Goal: Information Seeking & Learning: Find specific fact

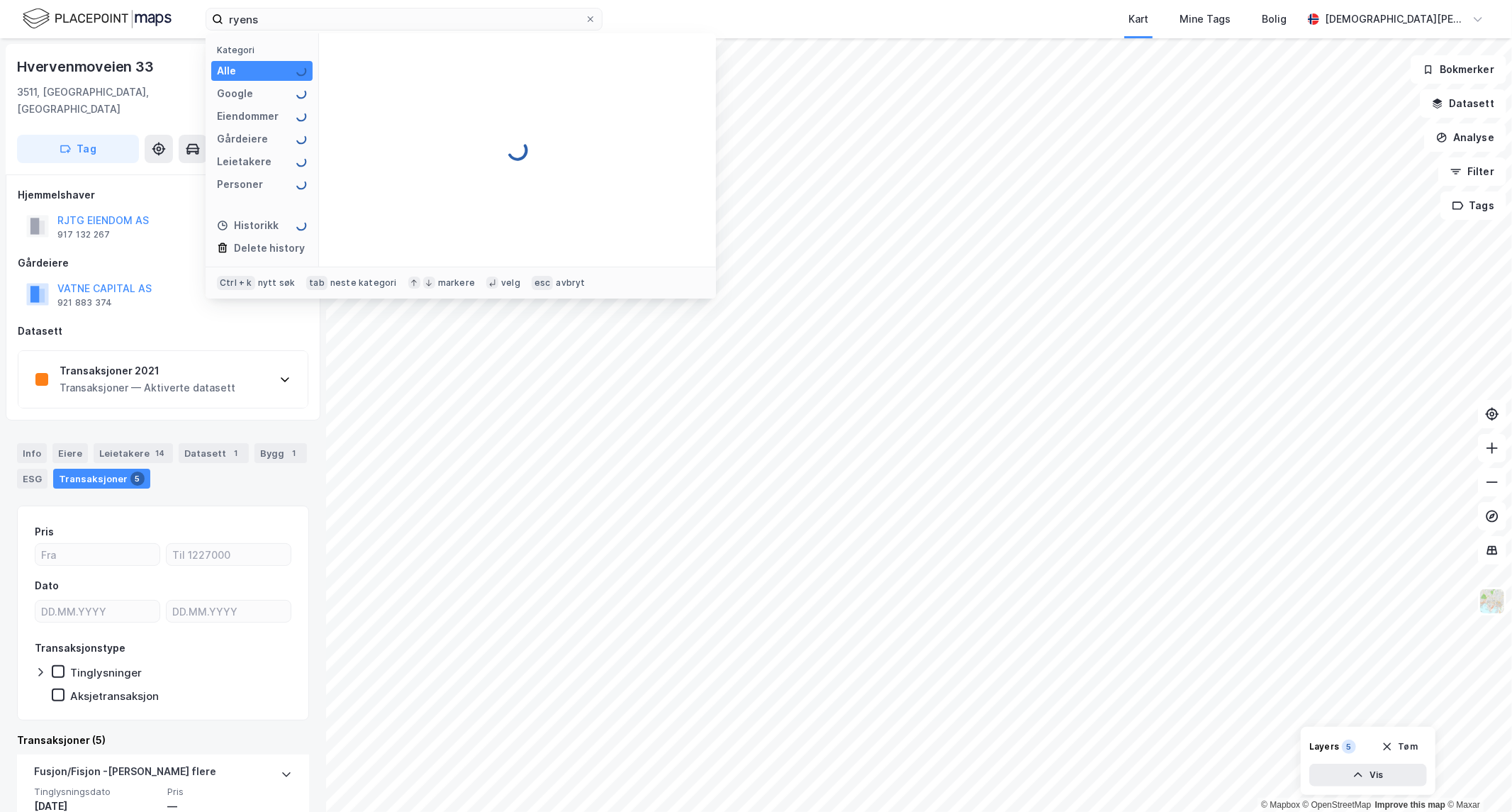
click at [103, 16] on img at bounding box center [97, 18] width 149 height 25
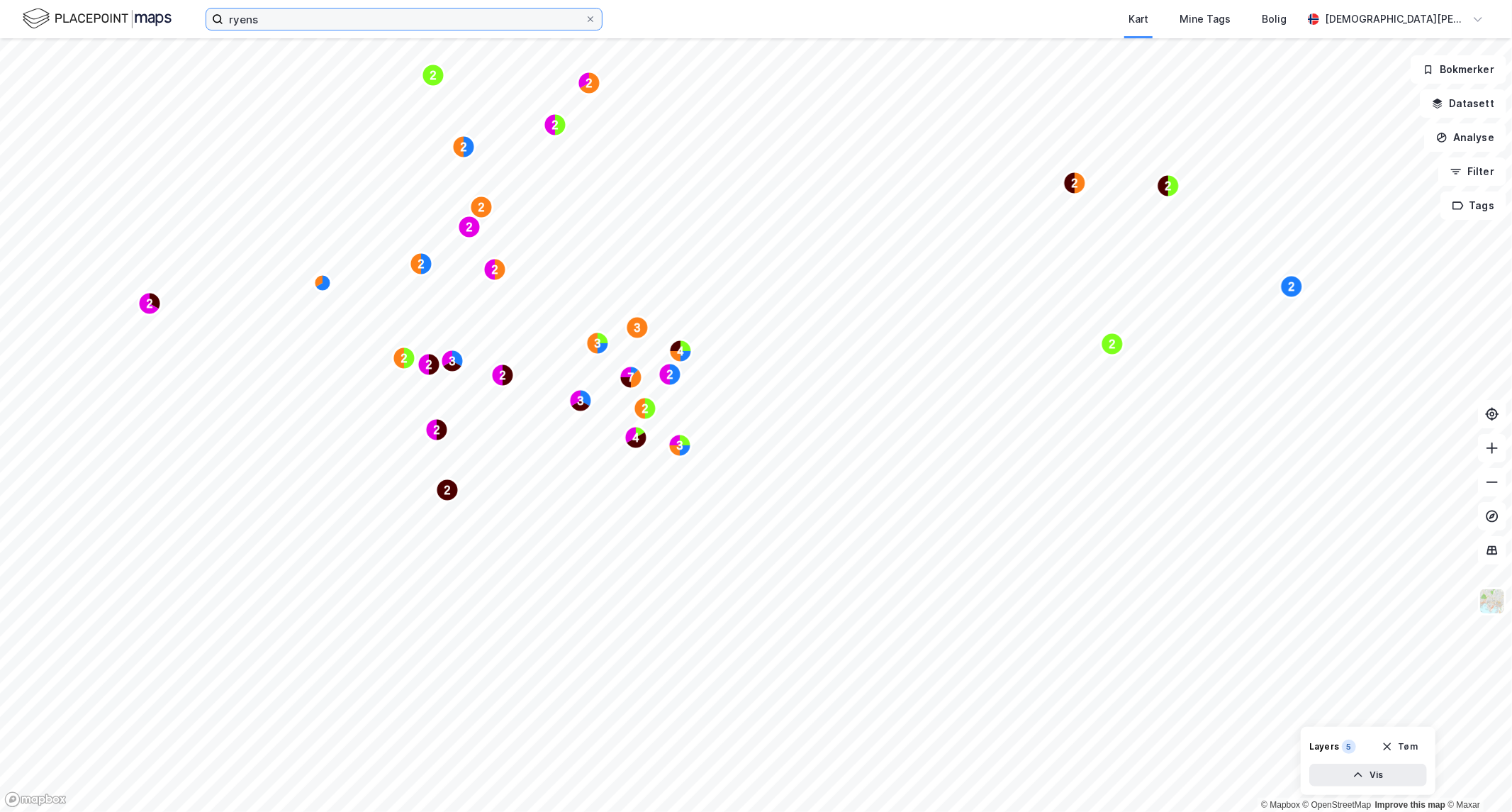
click at [278, 15] on input "ryens" at bounding box center [404, 19] width 361 height 22
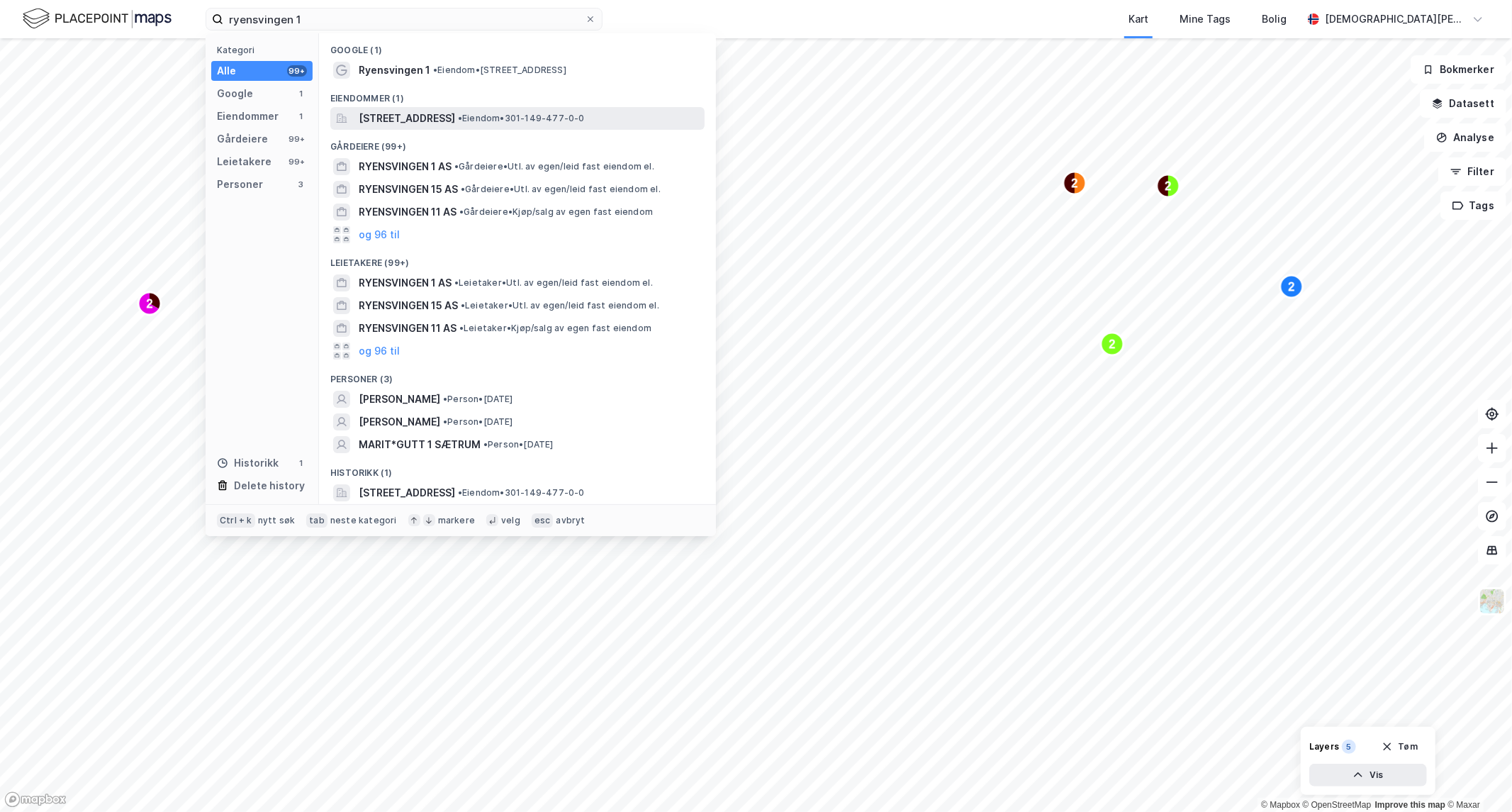
click at [421, 114] on span "[STREET_ADDRESS]" at bounding box center [407, 118] width 96 height 17
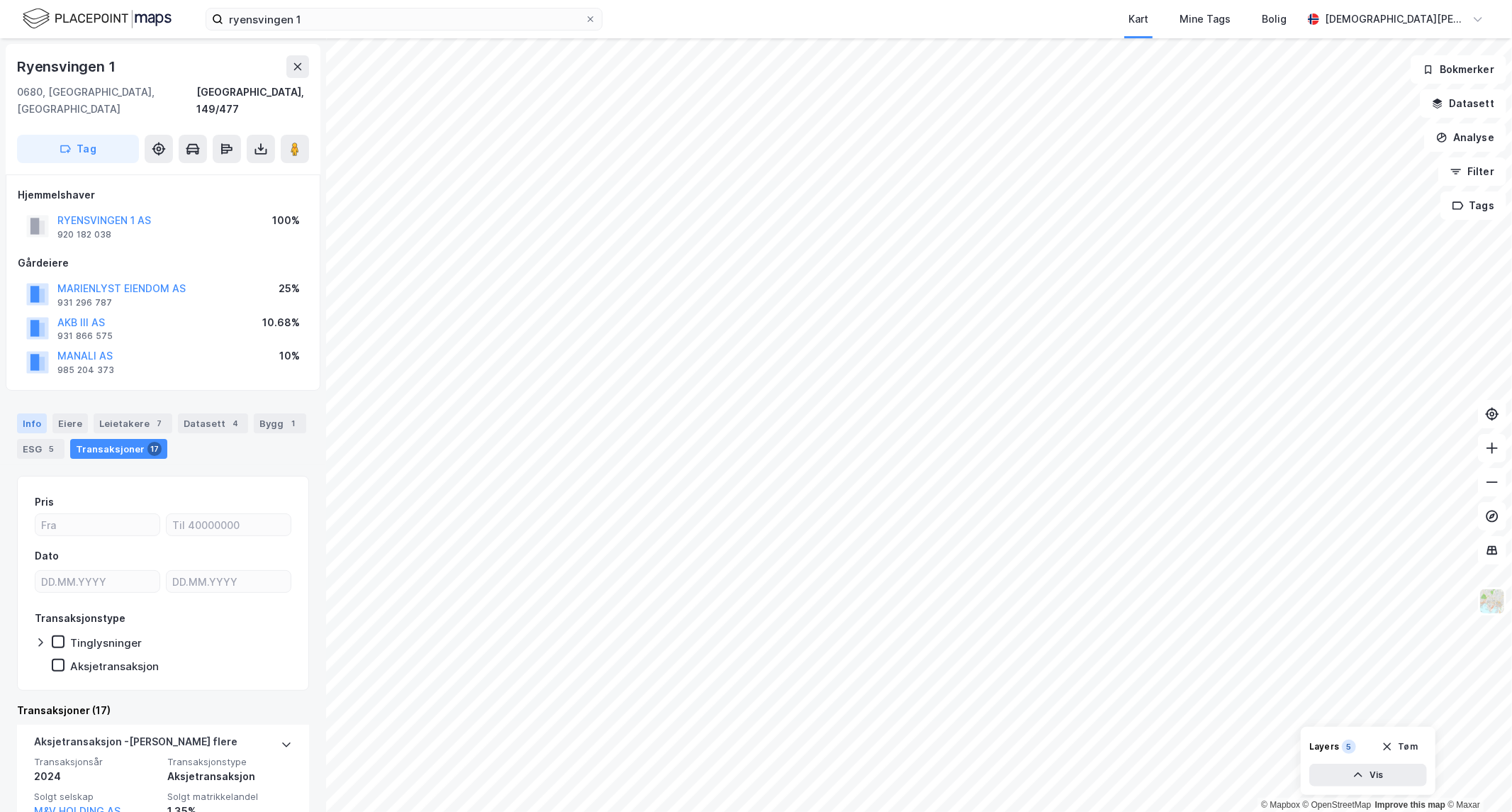
click at [37, 414] on div "Info" at bounding box center [31, 423] width 30 height 20
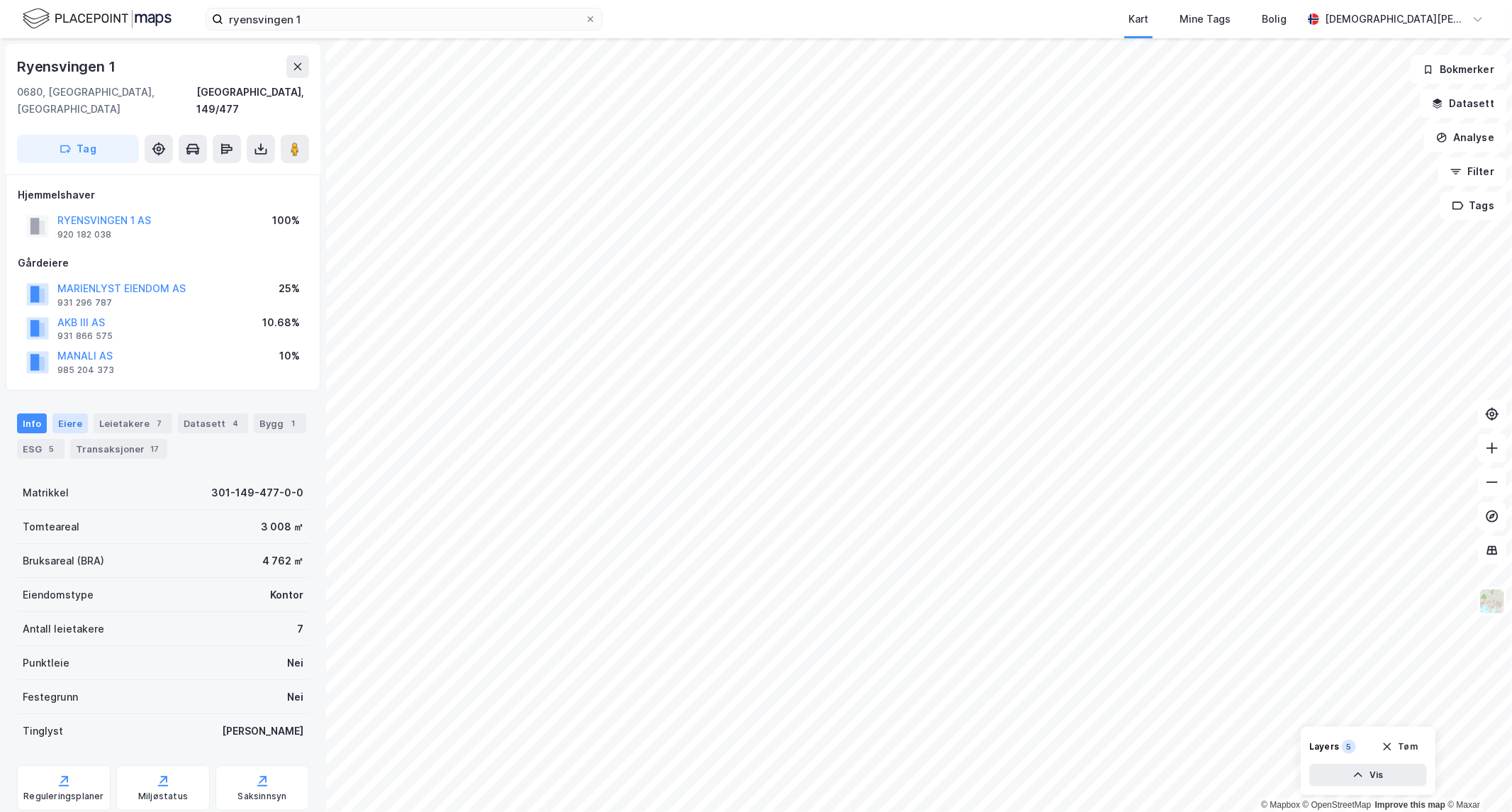
click at [66, 414] on div "Eiere" at bounding box center [70, 423] width 35 height 20
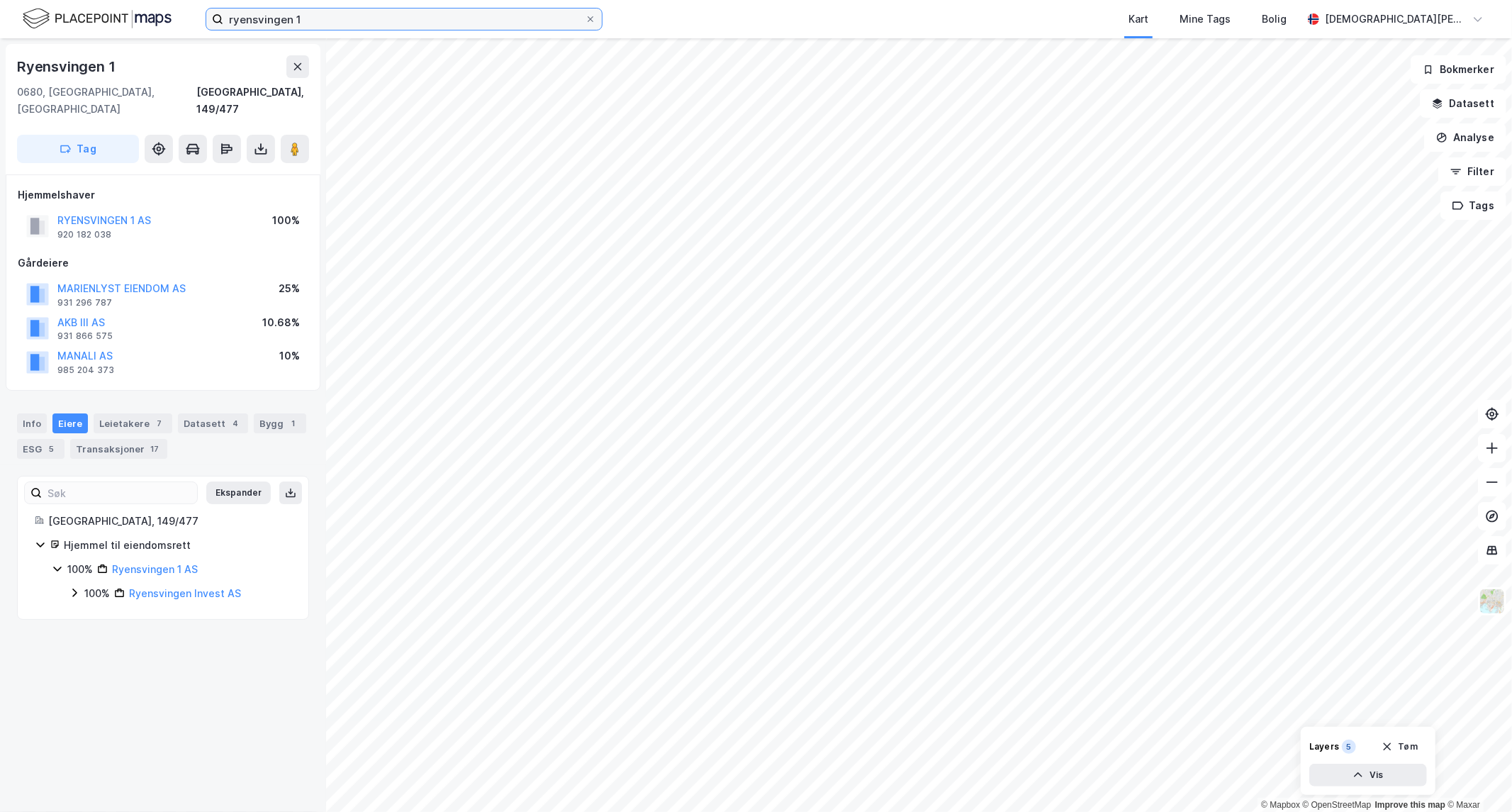
click at [373, 16] on input "ryensvingen 1" at bounding box center [404, 19] width 361 height 22
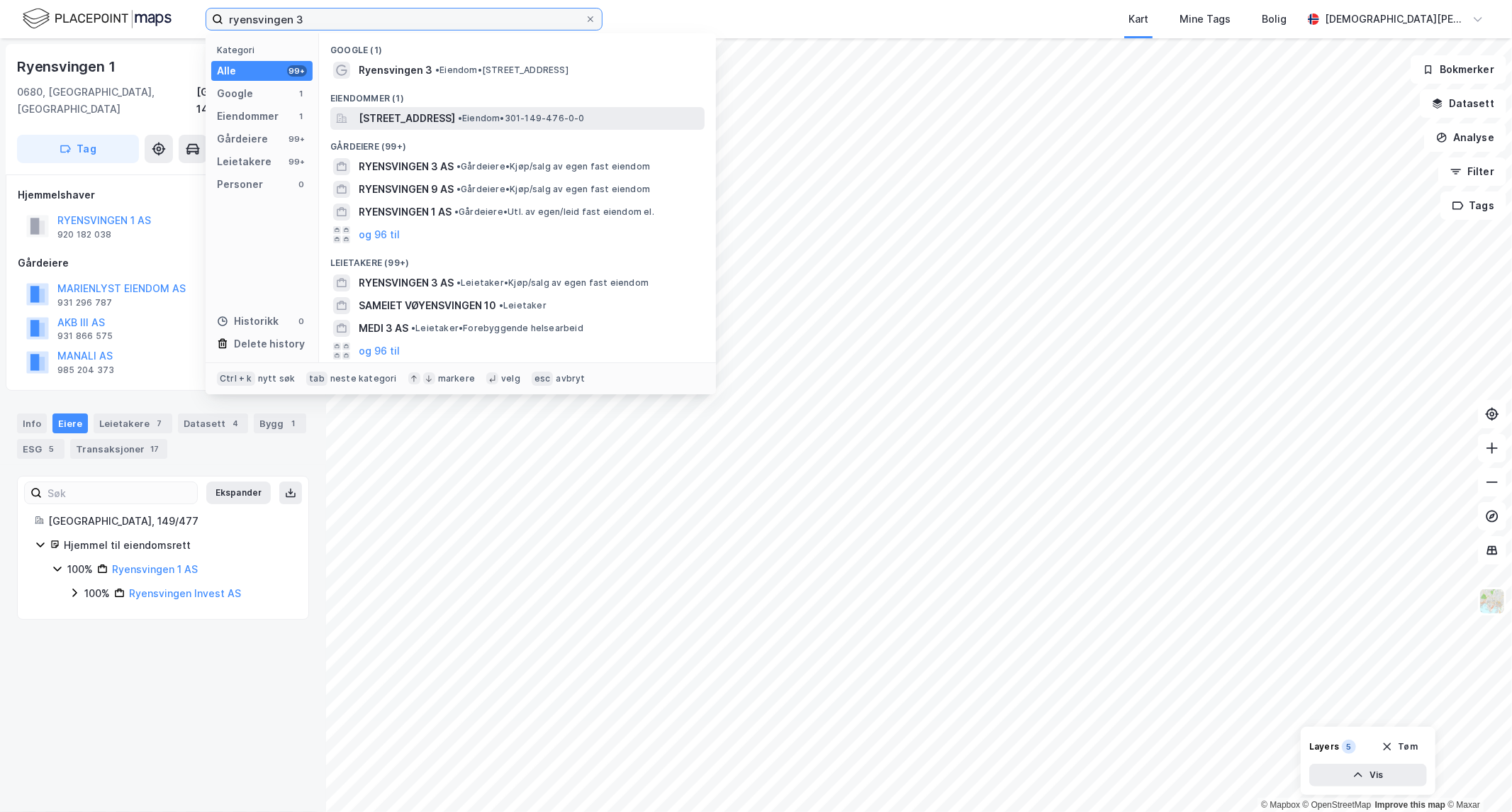
type input "ryensvingen 3"
click at [454, 110] on span "[STREET_ADDRESS]" at bounding box center [407, 118] width 96 height 17
